Goal: Navigation & Orientation: Find specific page/section

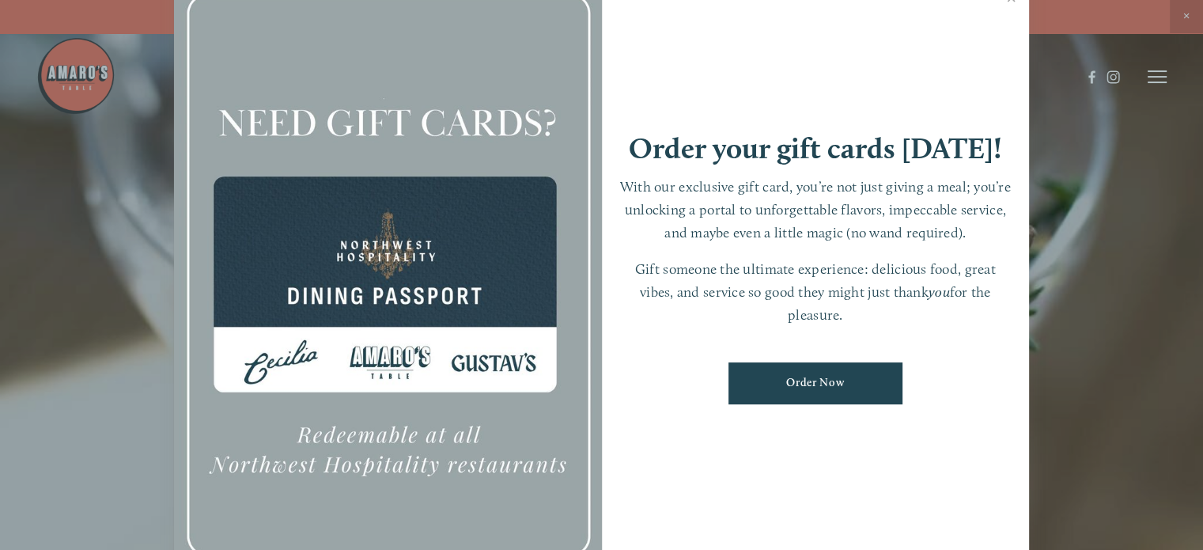
click at [1161, 142] on div at bounding box center [601, 275] width 1203 height 550
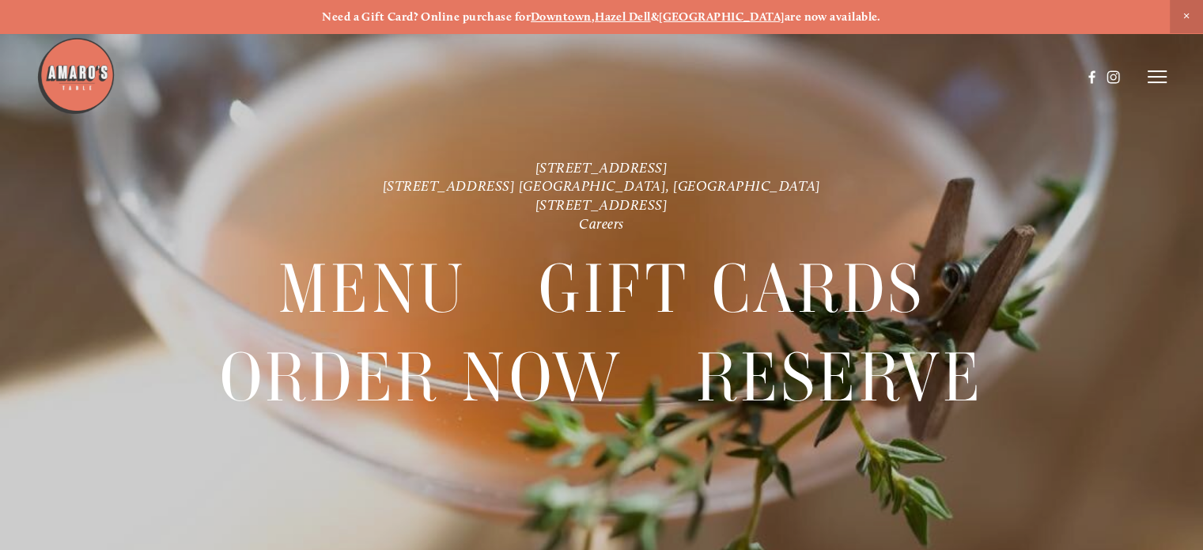
click at [718, 15] on strong "[GEOGRAPHIC_DATA]" at bounding box center [722, 16] width 126 height 14
click at [1154, 81] on icon at bounding box center [1157, 77] width 19 height 14
click at [970, 74] on span "Visit" at bounding box center [974, 76] width 23 height 13
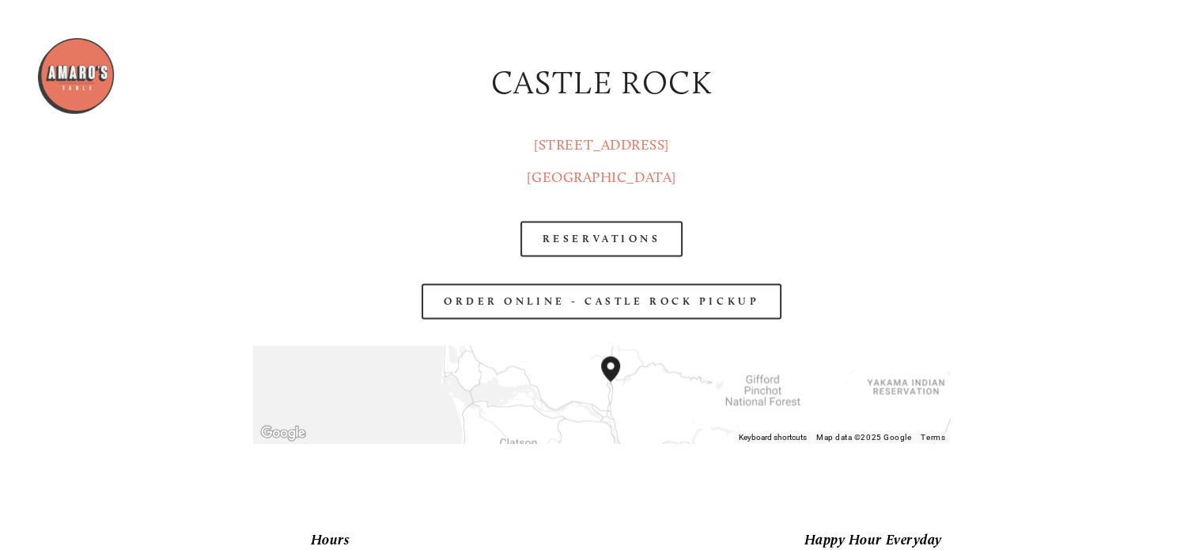
scroll to position [2373, 0]
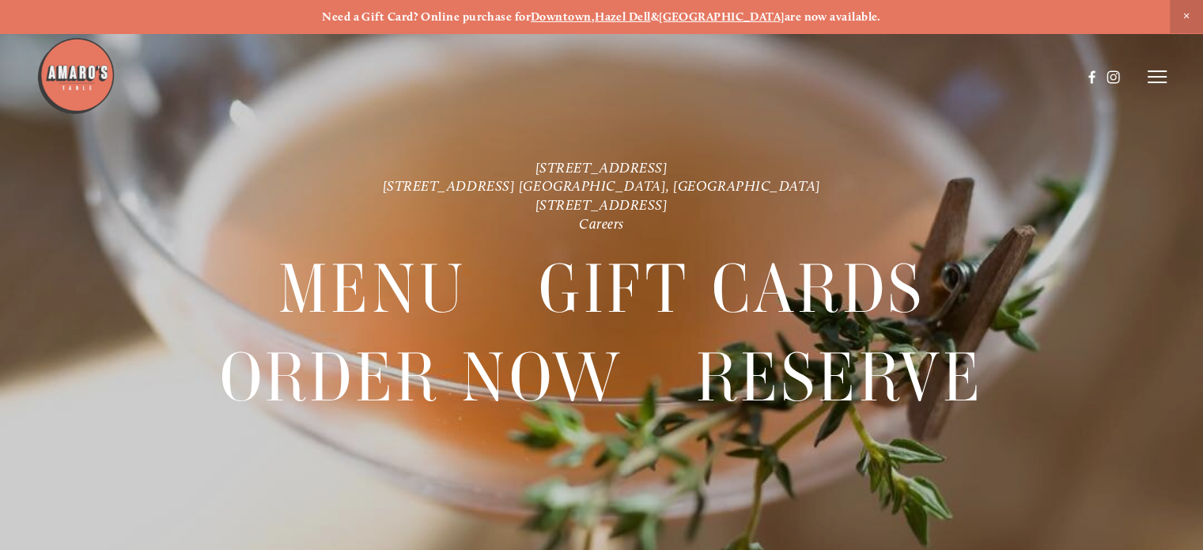
click at [1158, 74] on icon at bounding box center [1157, 77] width 19 height 14
